Goal: Task Accomplishment & Management: Use online tool/utility

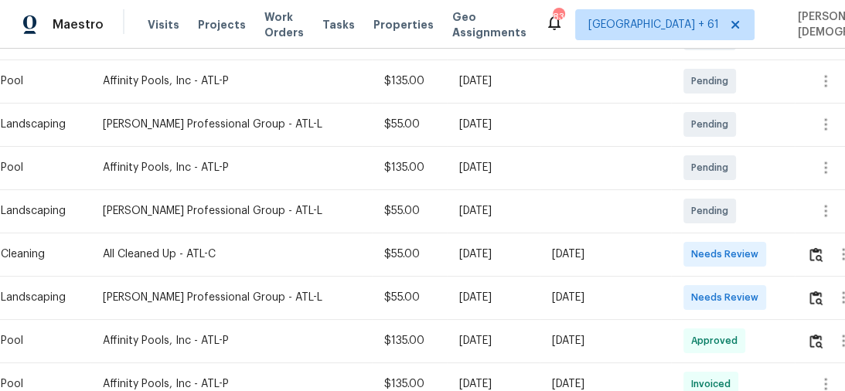
scroll to position [315, 0]
click at [822, 250] on img "button" at bounding box center [815, 254] width 13 height 15
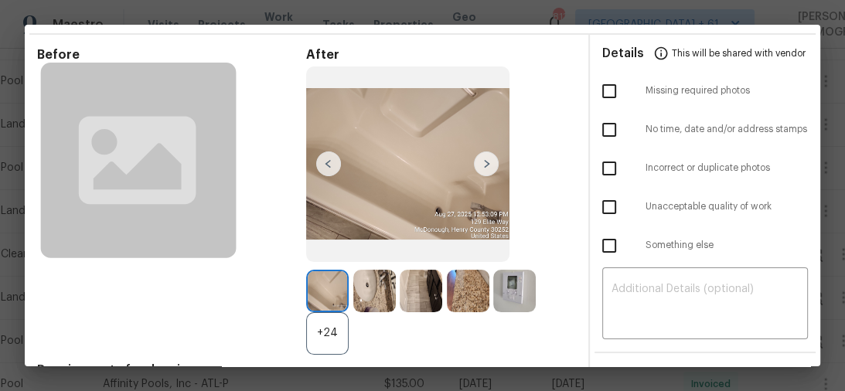
scroll to position [0, 0]
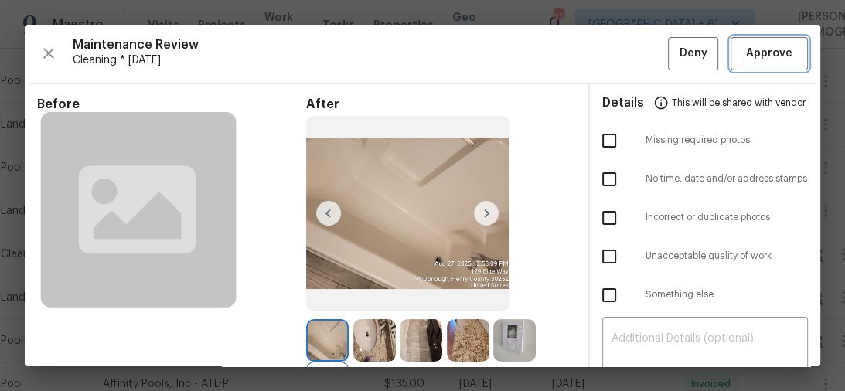
click at [763, 48] on span "Approve" at bounding box center [769, 53] width 46 height 19
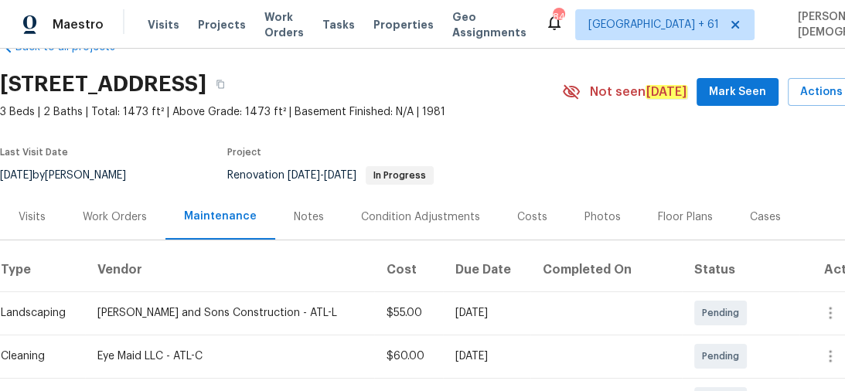
scroll to position [186, 0]
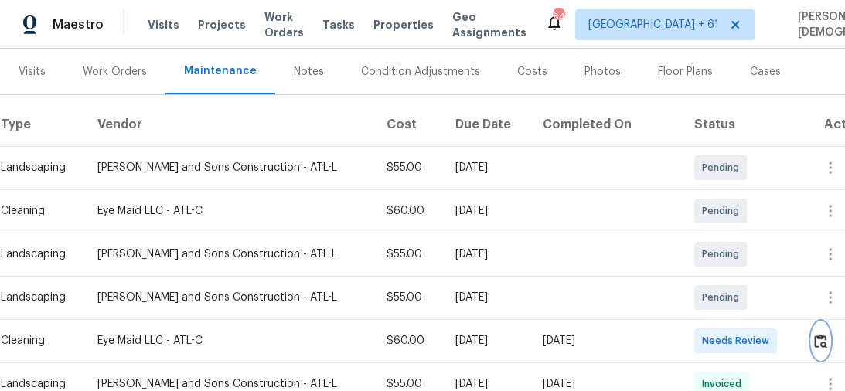
click at [819, 345] on button "button" at bounding box center [821, 340] width 18 height 37
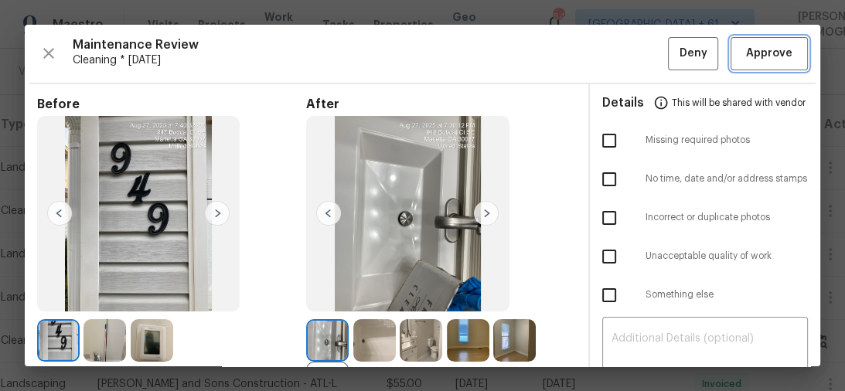
click at [770, 48] on span "Approve" at bounding box center [769, 53] width 46 height 19
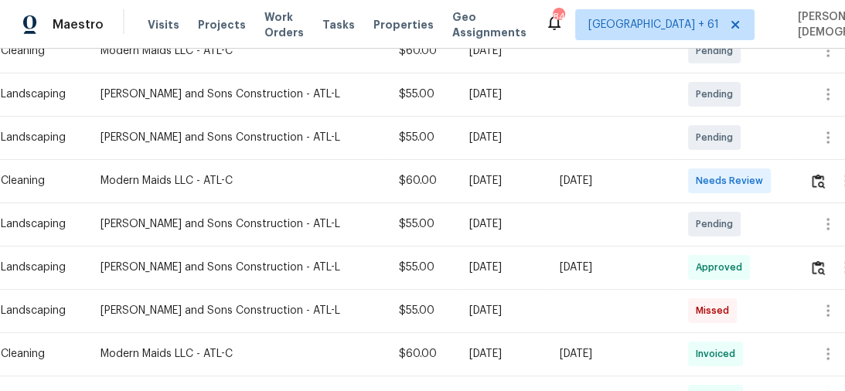
scroll to position [371, 0]
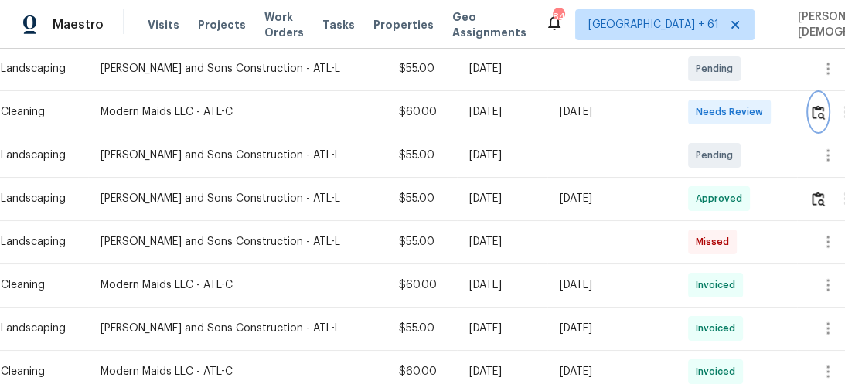
click at [817, 105] on img "button" at bounding box center [818, 112] width 13 height 15
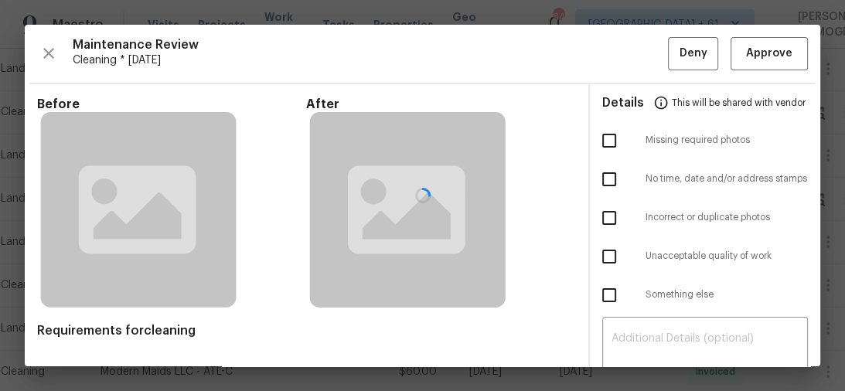
click at [790, 62] on div at bounding box center [423, 196] width 796 height 342
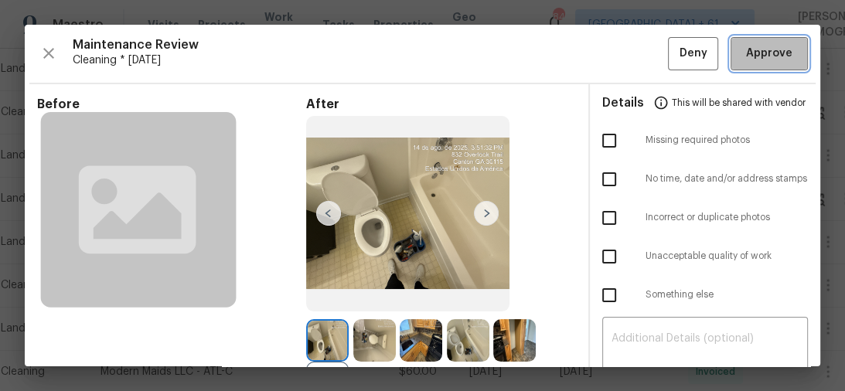
click at [758, 62] on button "Approve" at bounding box center [769, 53] width 77 height 33
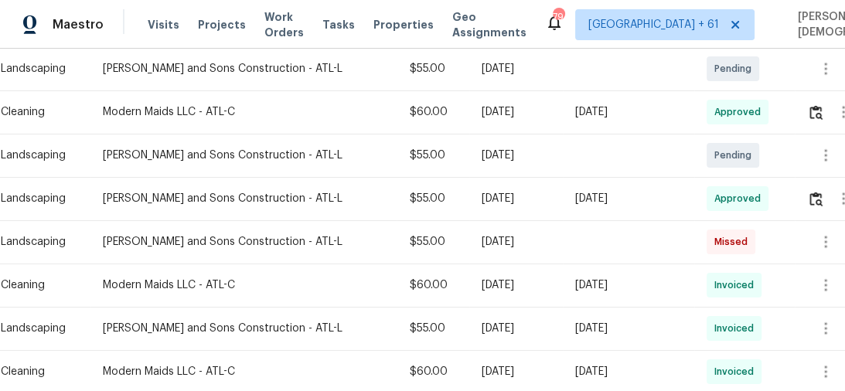
click at [711, 350] on td "Invoiced" at bounding box center [744, 371] width 101 height 43
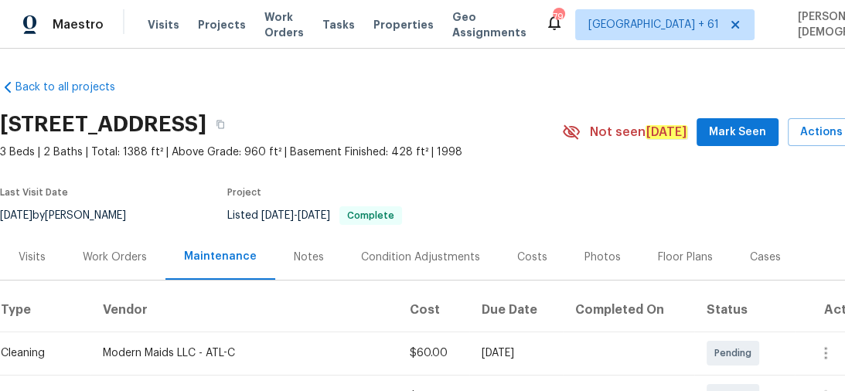
scroll to position [359, 0]
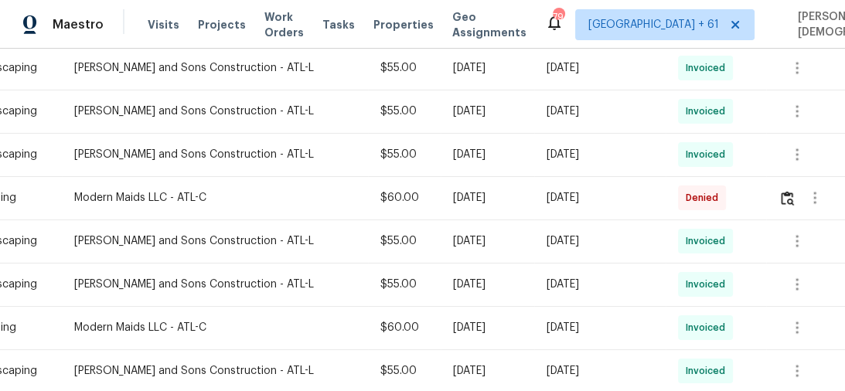
drag, startPoint x: 718, startPoint y: 346, endPoint x: 448, endPoint y: 421, distance: 280.6
click at [448, 390] on html "Maestro Visits Projects Work Orders Tasks Properties Geo Assignments 794 [GEOGR…" at bounding box center [422, 195] width 845 height 391
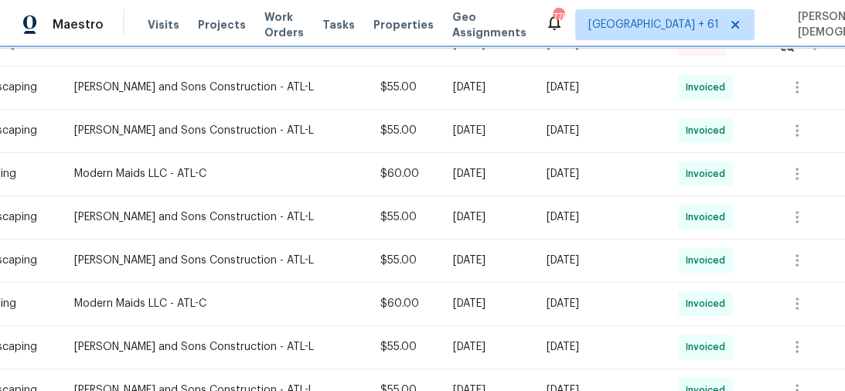
scroll to position [682, 38]
